Goal: Task Accomplishment & Management: Manage account settings

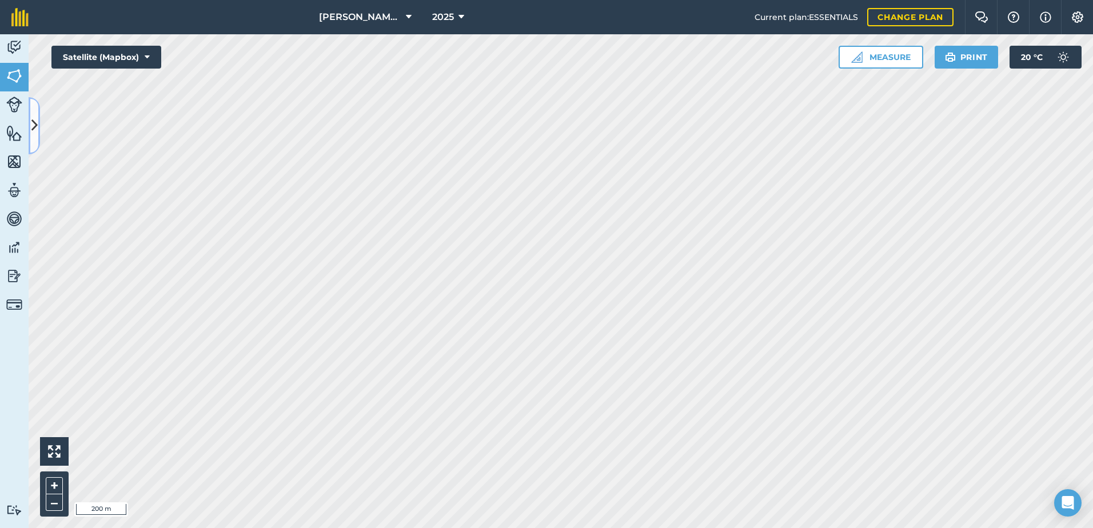
click at [36, 145] on button at bounding box center [34, 125] width 11 height 57
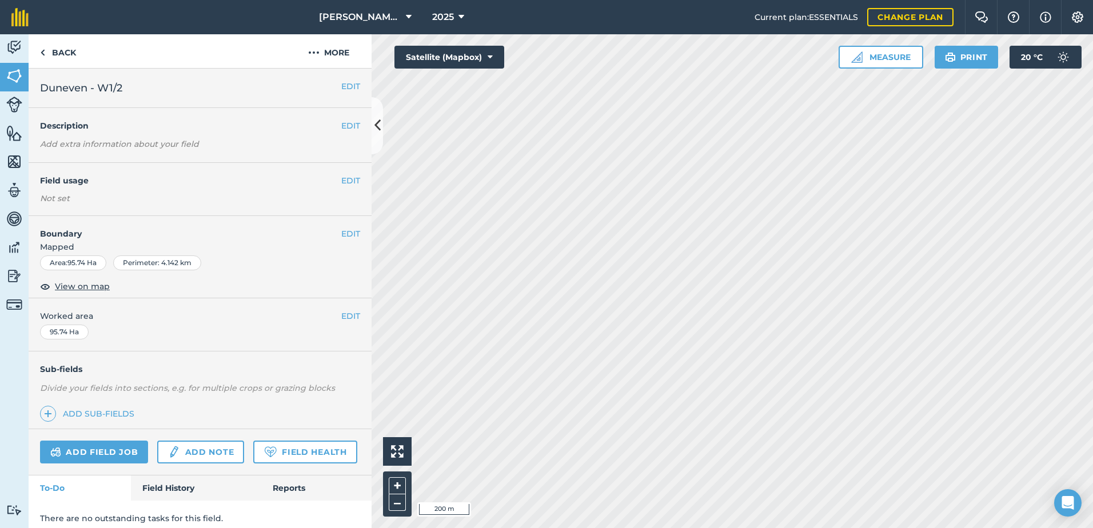
click at [351, 230] on div "EDIT Boundary Mapped Area : 95.74 Ha Perimeter : 4.142 km View on map" at bounding box center [200, 257] width 343 height 82
click at [349, 231] on button "EDIT" at bounding box center [350, 233] width 19 height 13
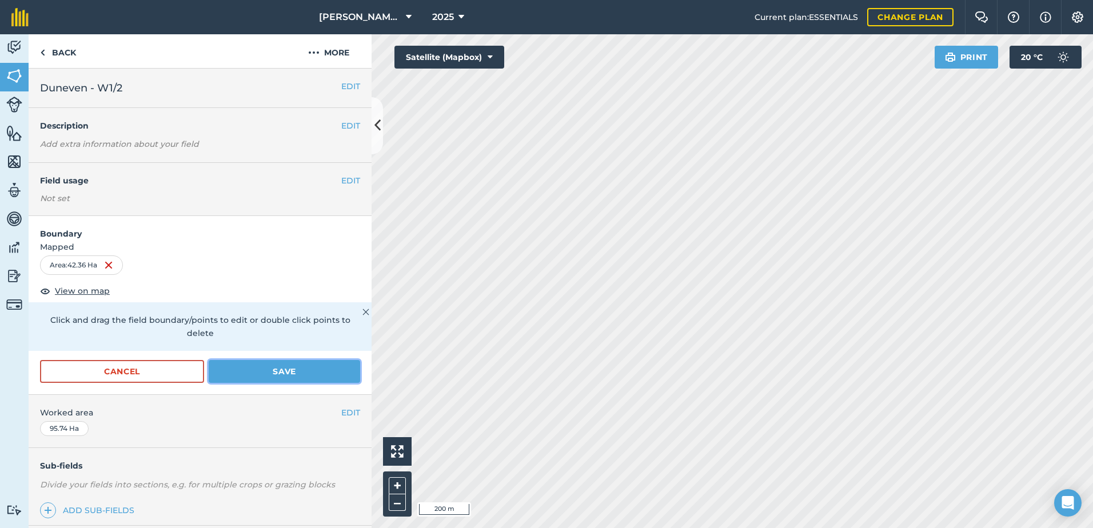
click at [278, 369] on button "Save" at bounding box center [284, 371] width 151 height 23
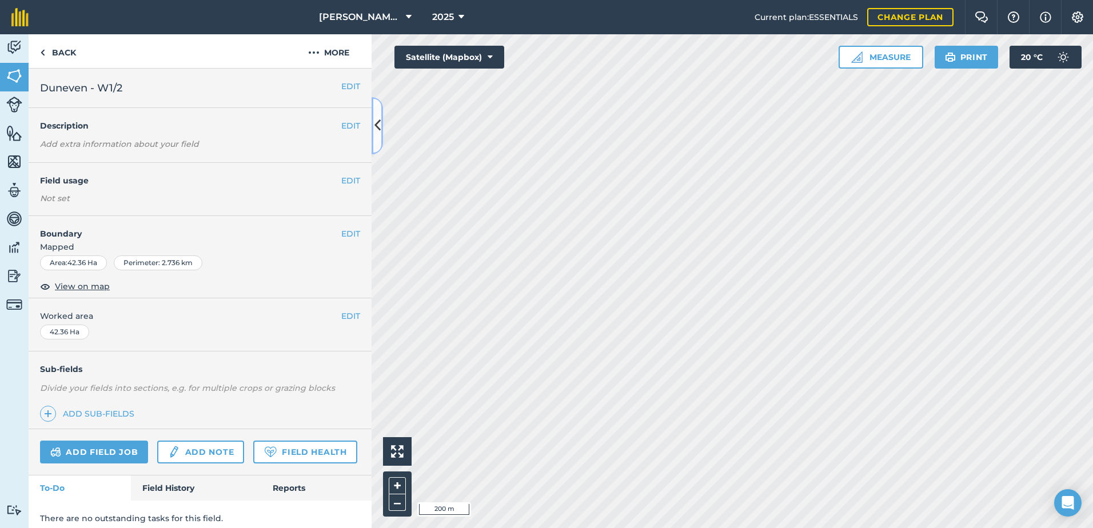
click at [373, 134] on button at bounding box center [376, 125] width 11 height 57
